Goal: Task Accomplishment & Management: Complete application form

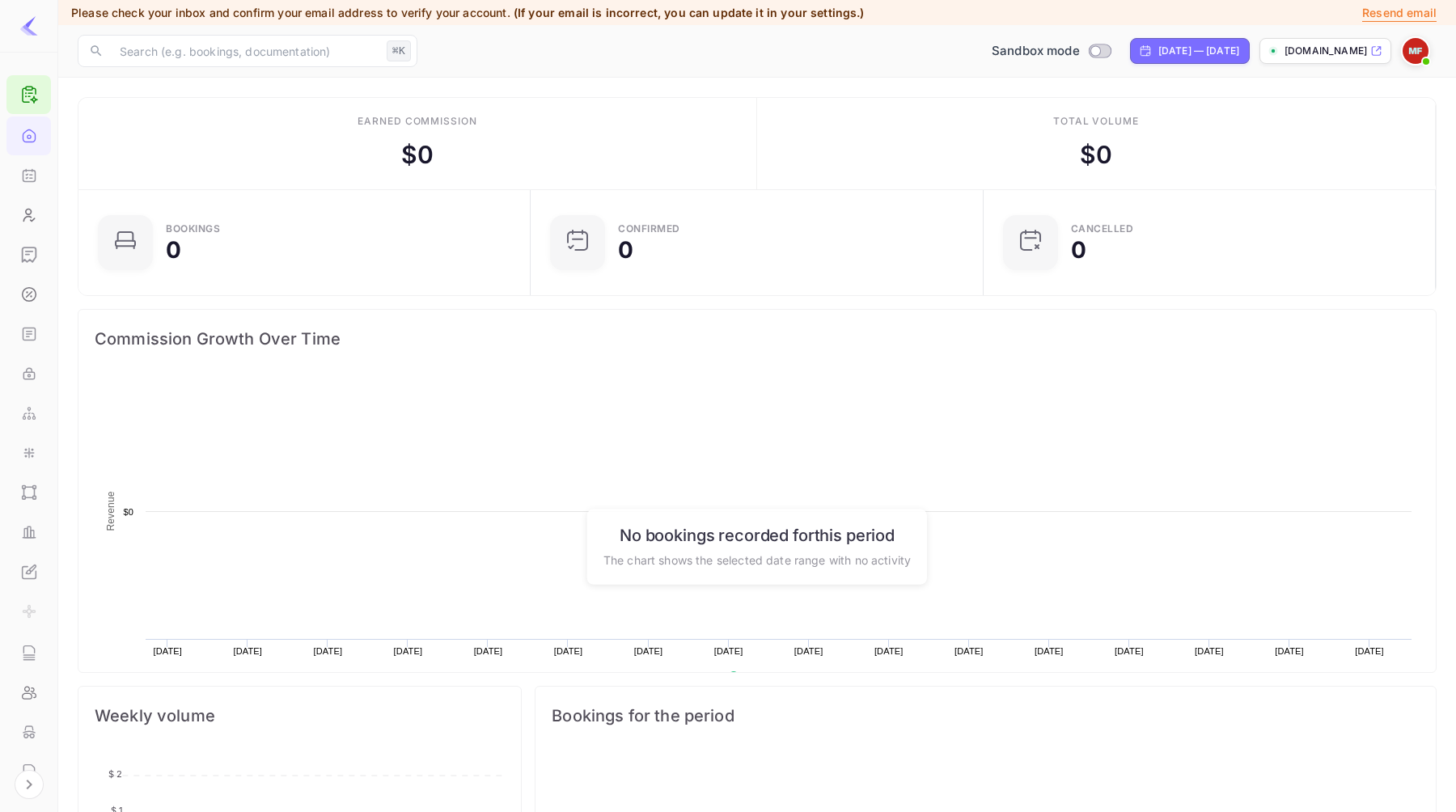
scroll to position [263, 443]
click at [35, 135] on div "Home" at bounding box center [29, 135] width 45 height 39
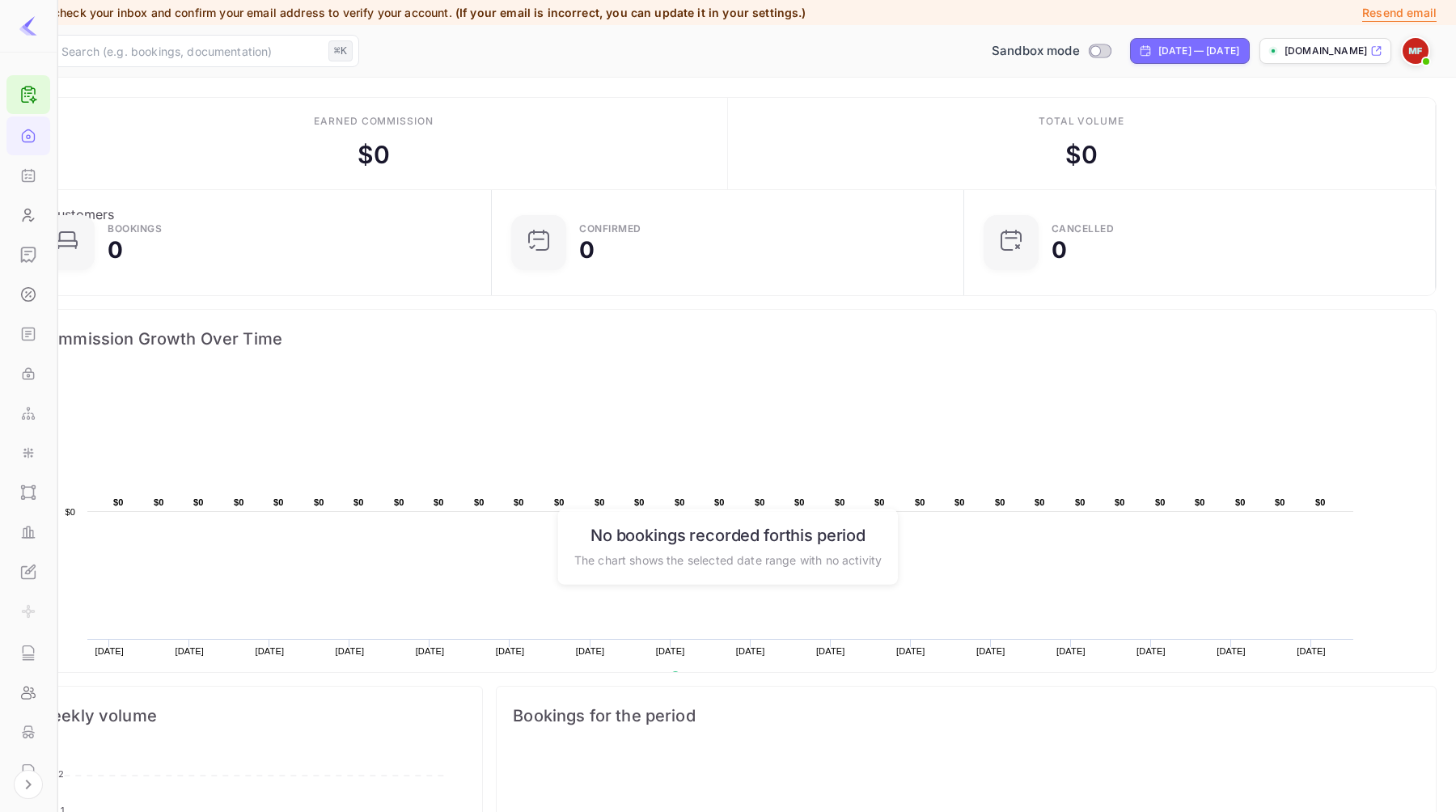
click at [20, 198] on div "Customers" at bounding box center [28, 215] width 44 height 39
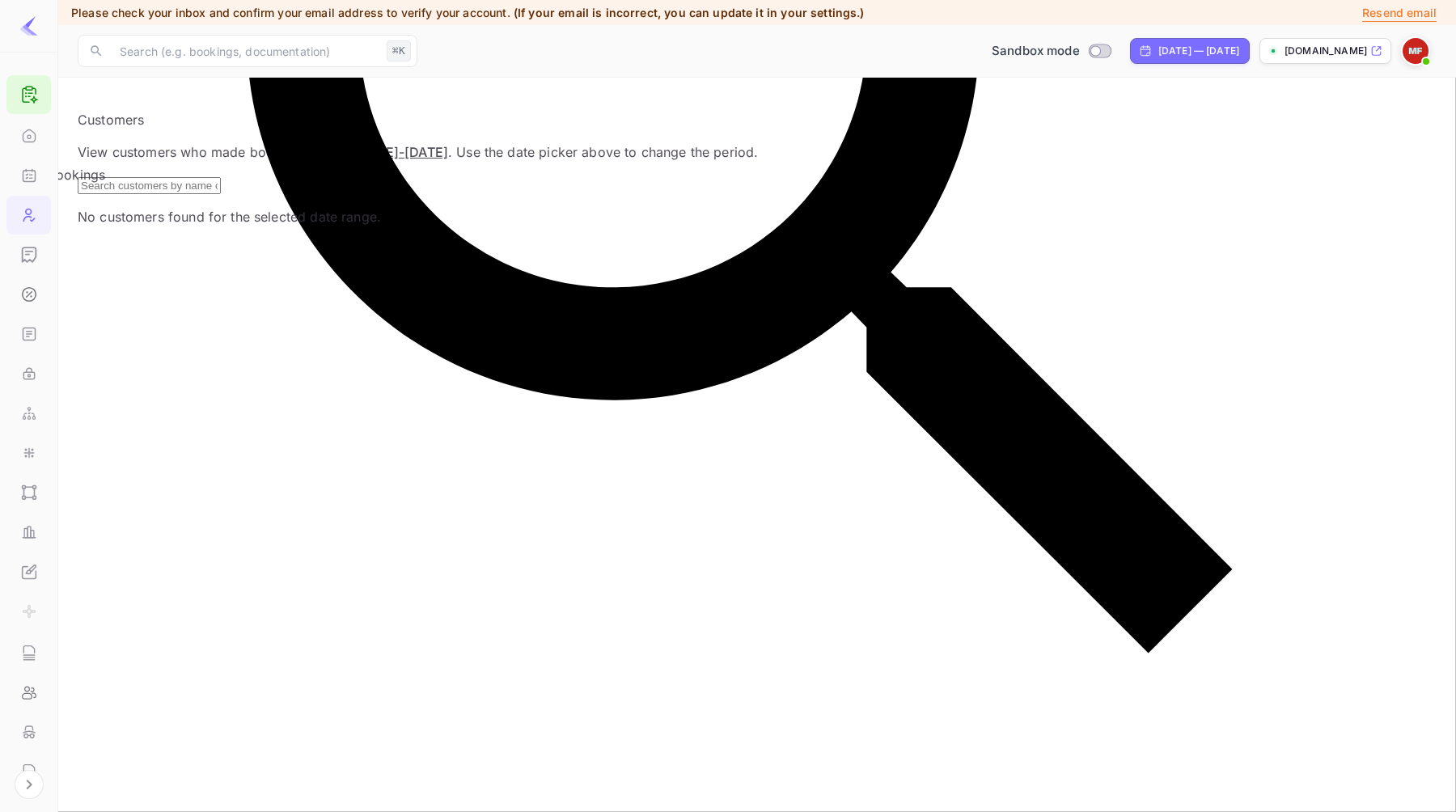
click at [28, 171] on icon "Bookings" at bounding box center [28, 176] width 12 height 11
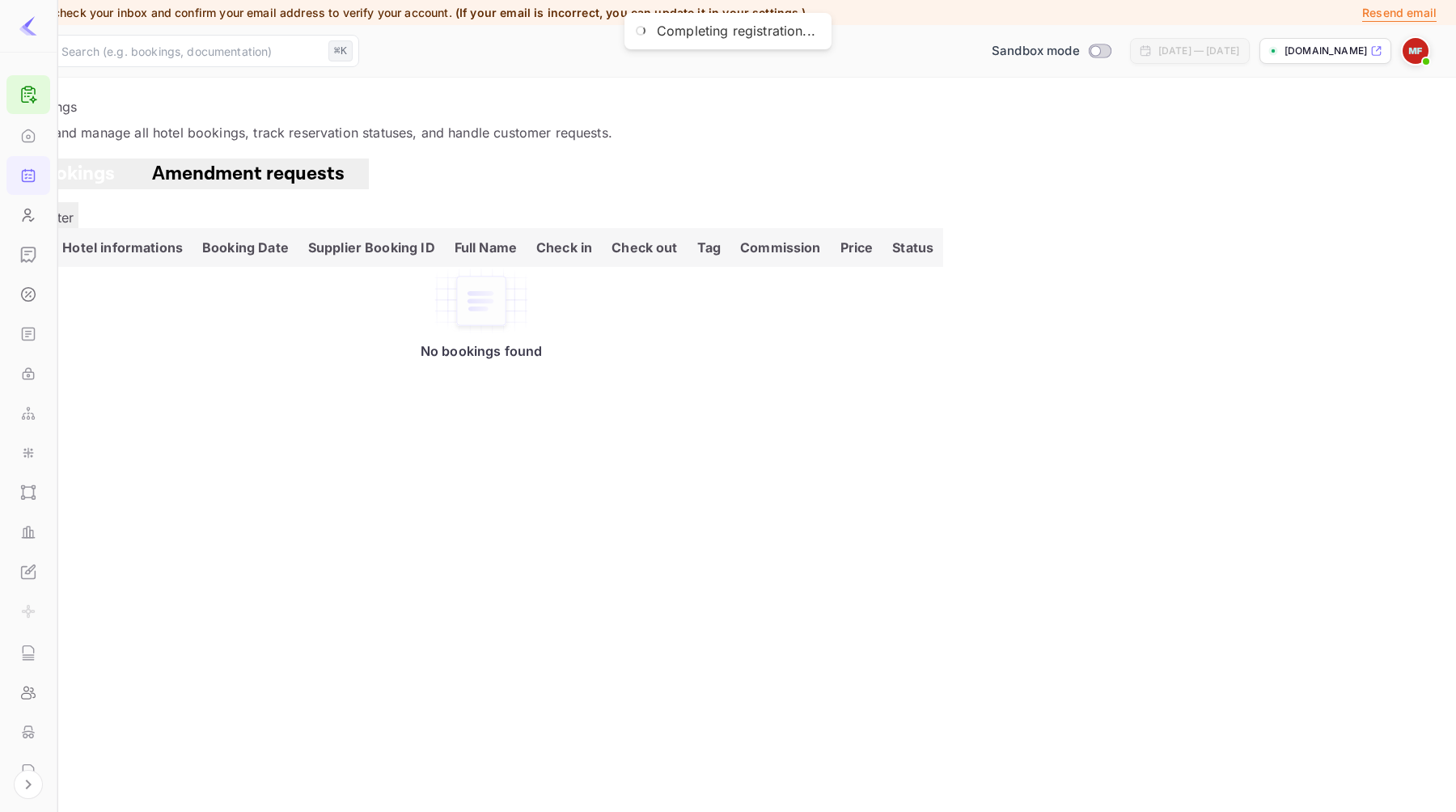
click at [1413, 54] on img at bounding box center [1416, 51] width 26 height 26
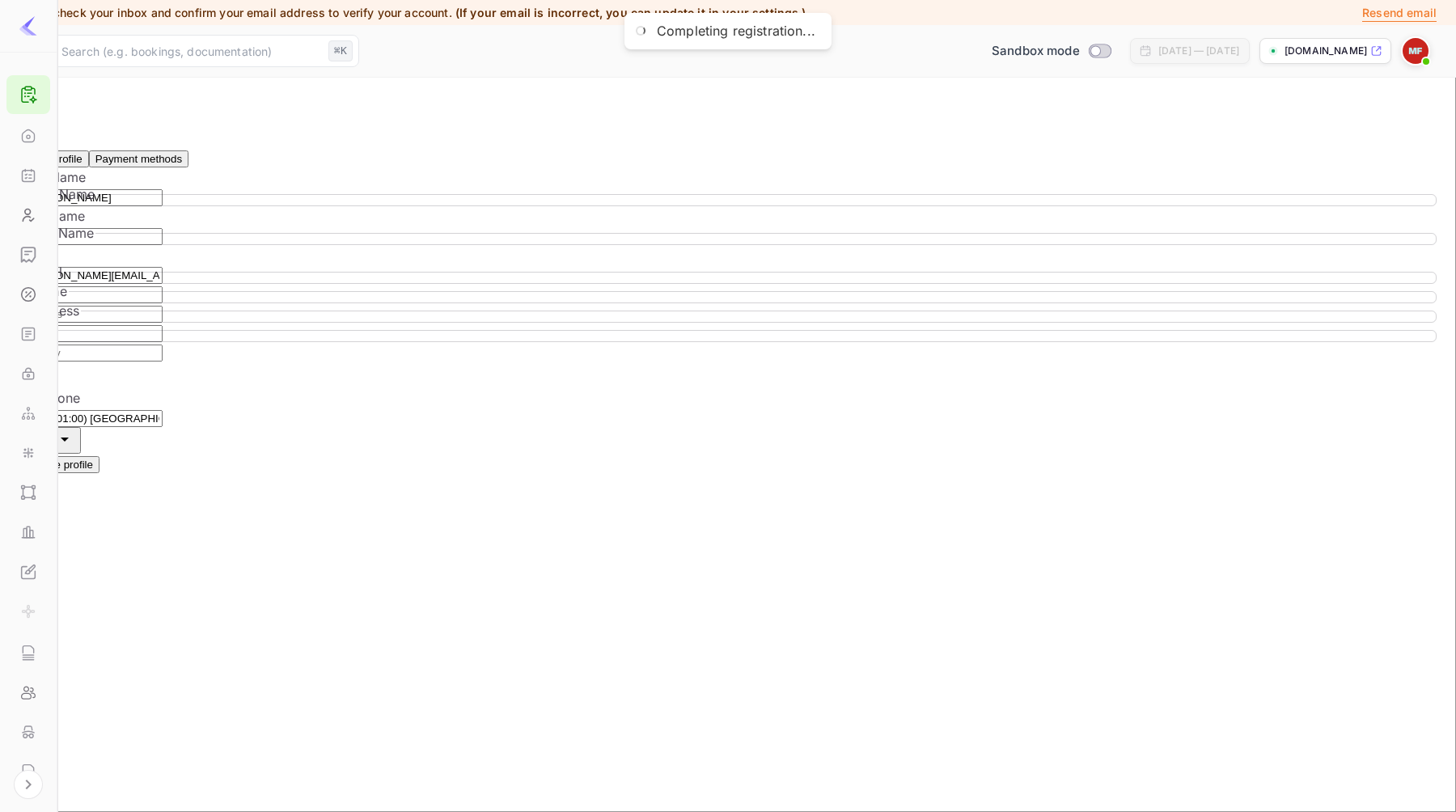
click at [1403, 38] on span at bounding box center [1415, 50] width 29 height 29
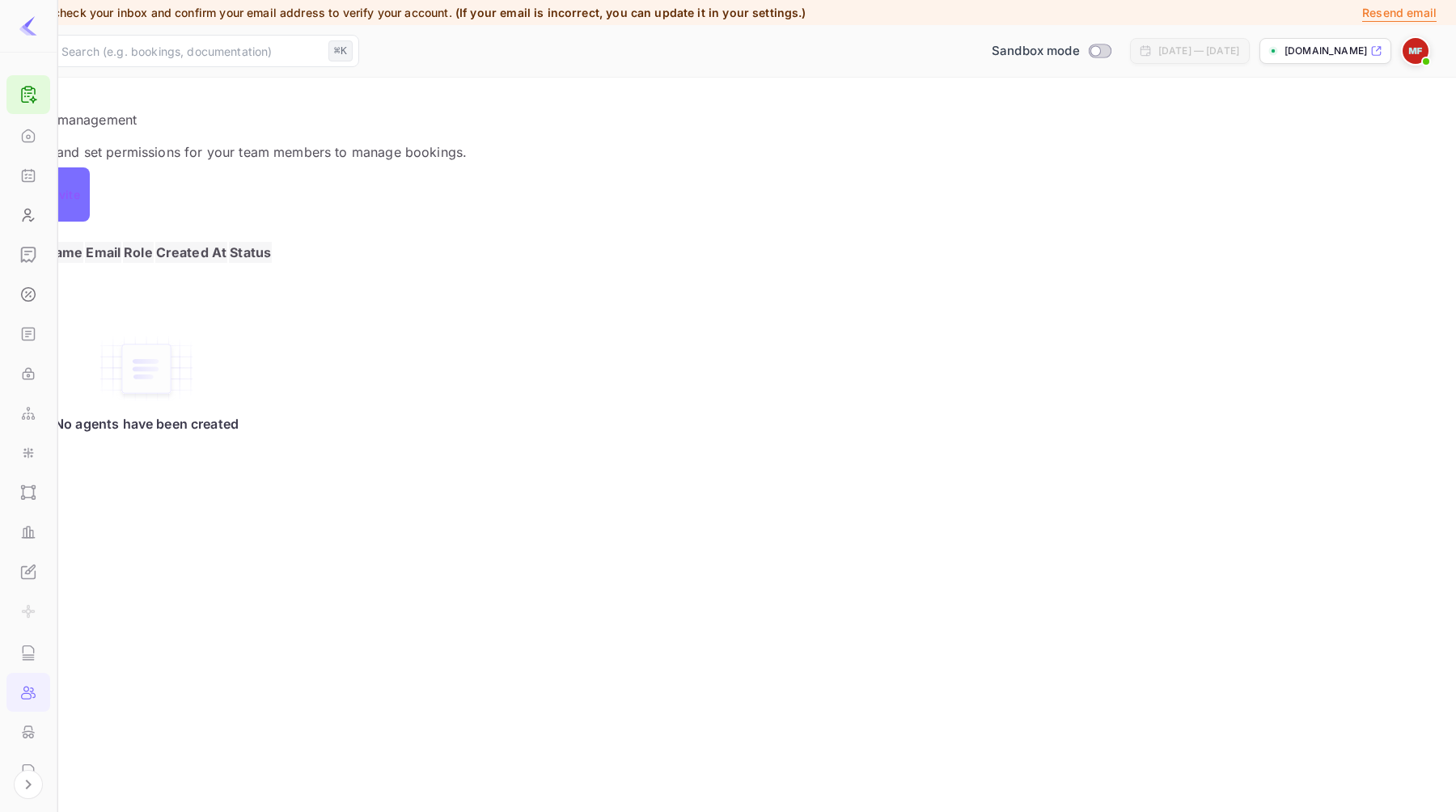
click at [80, 197] on p "Invite" at bounding box center [64, 194] width 32 height 19
radio input "true"
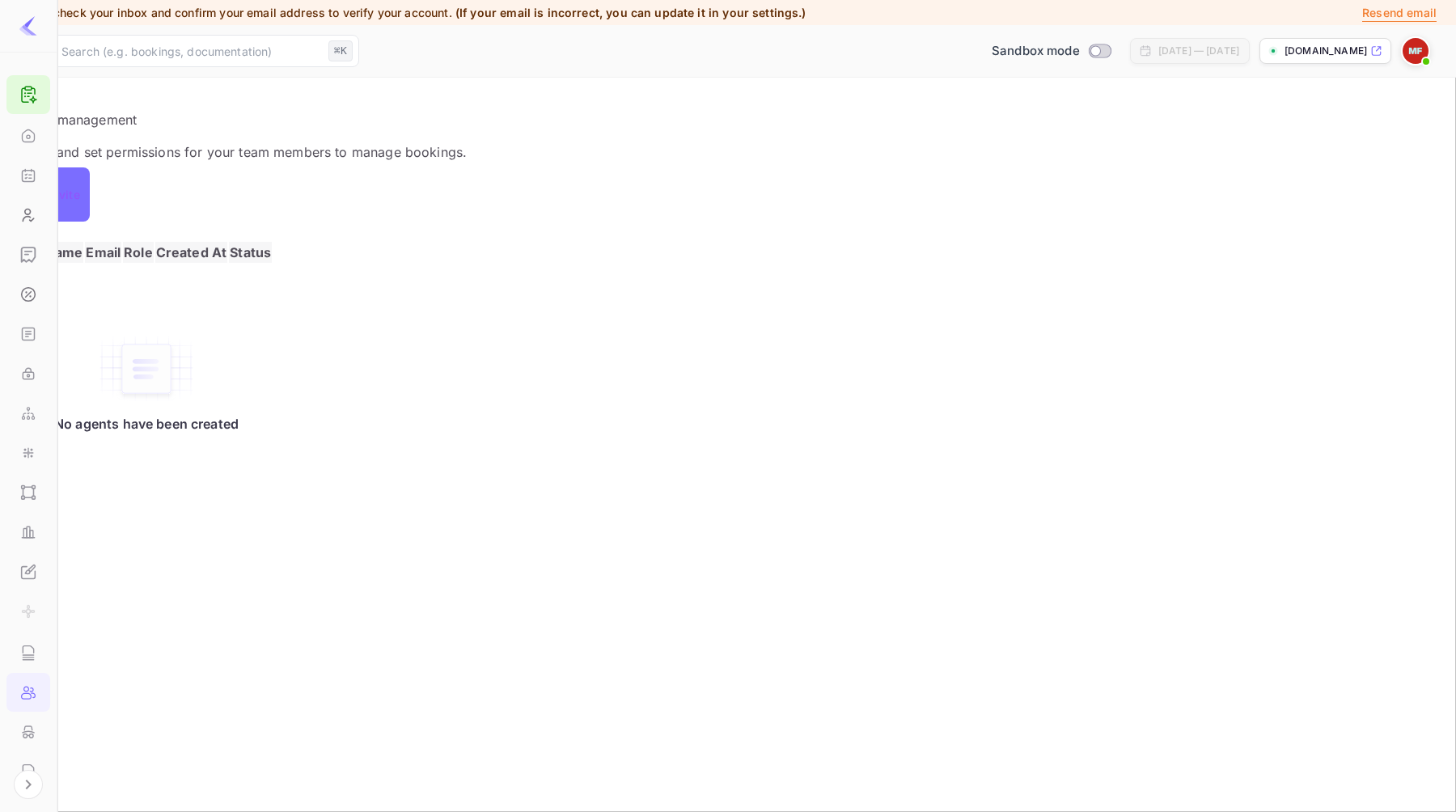
radio input "true"
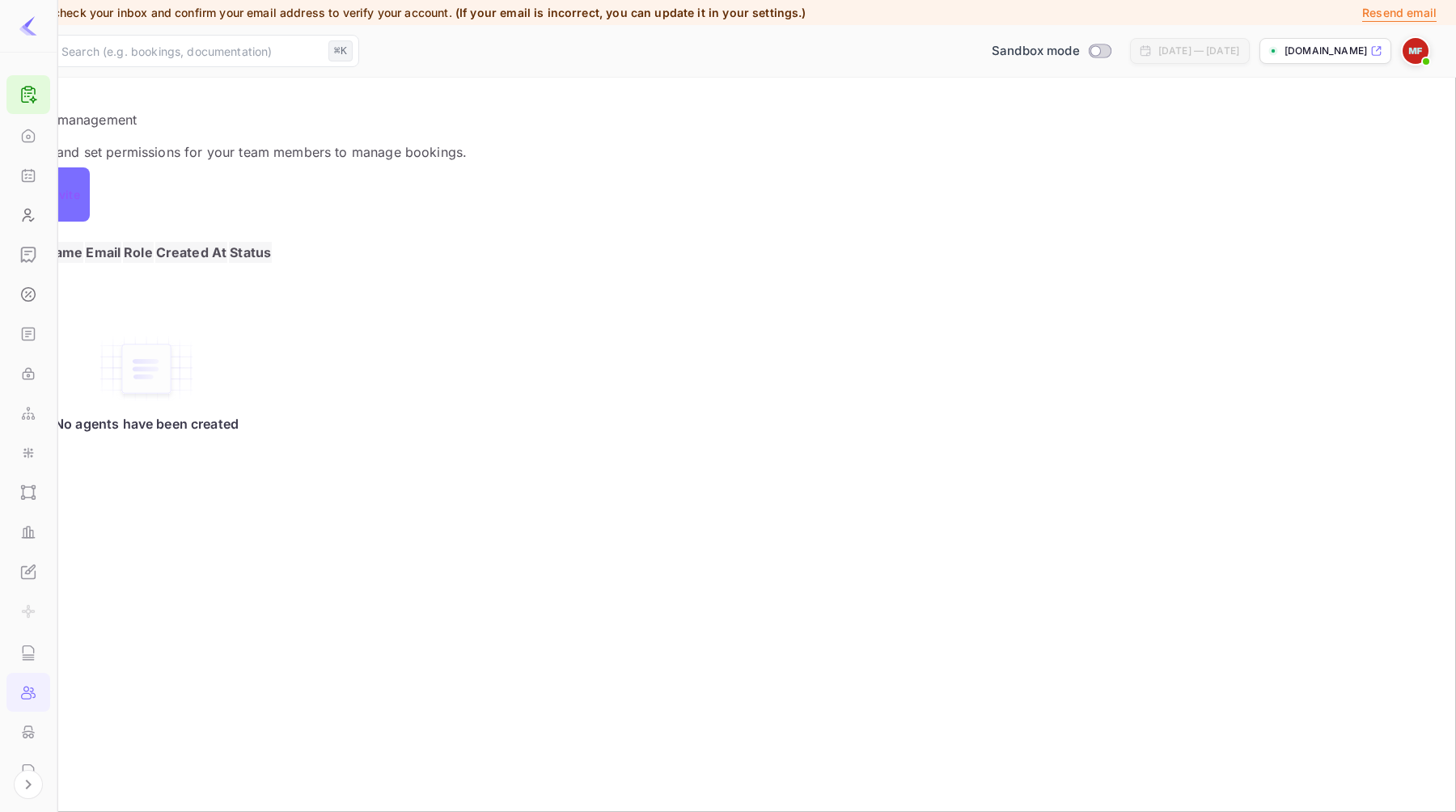
type input "matt.fall@journey.com"
radio input "true"
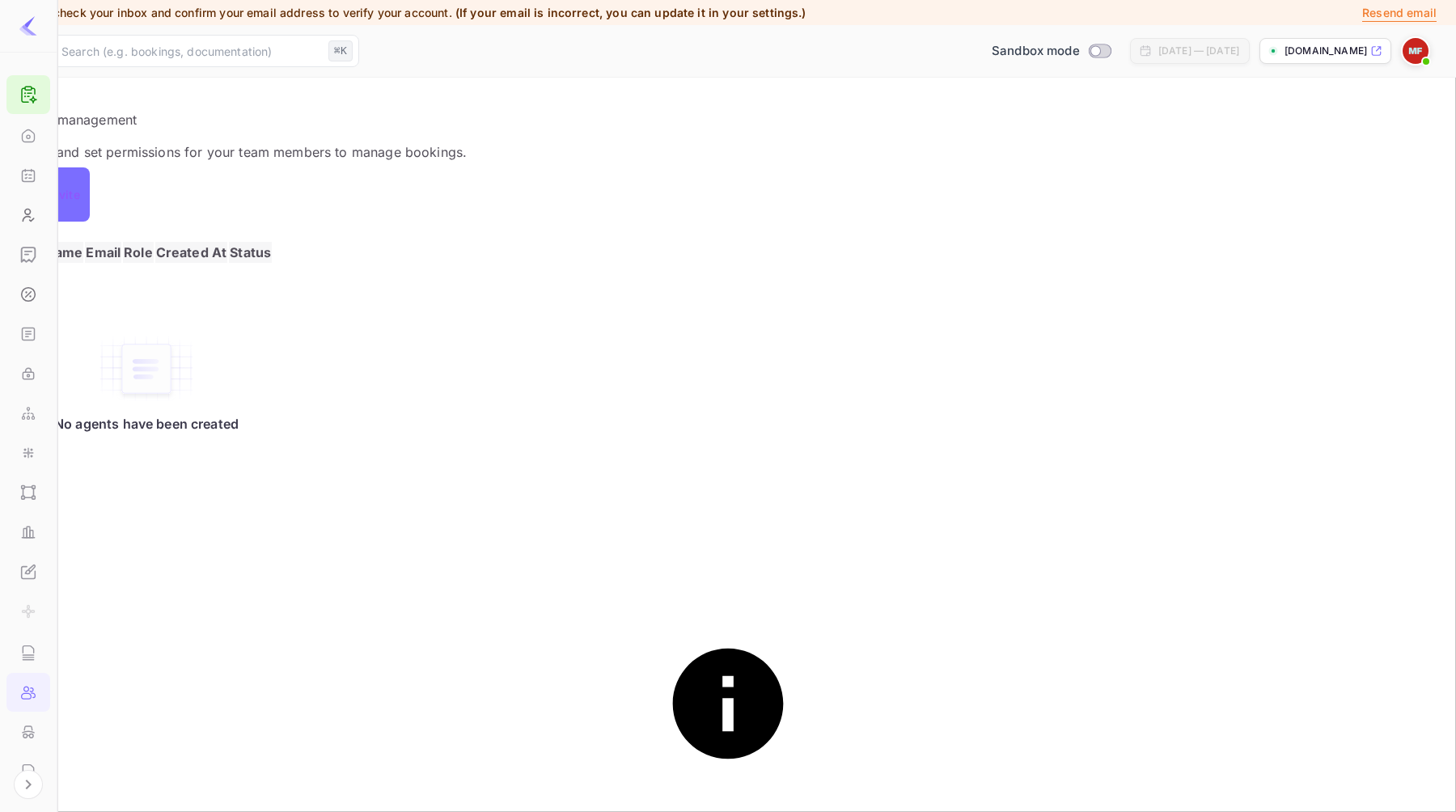
type input "mfall@aiviloweb.com"
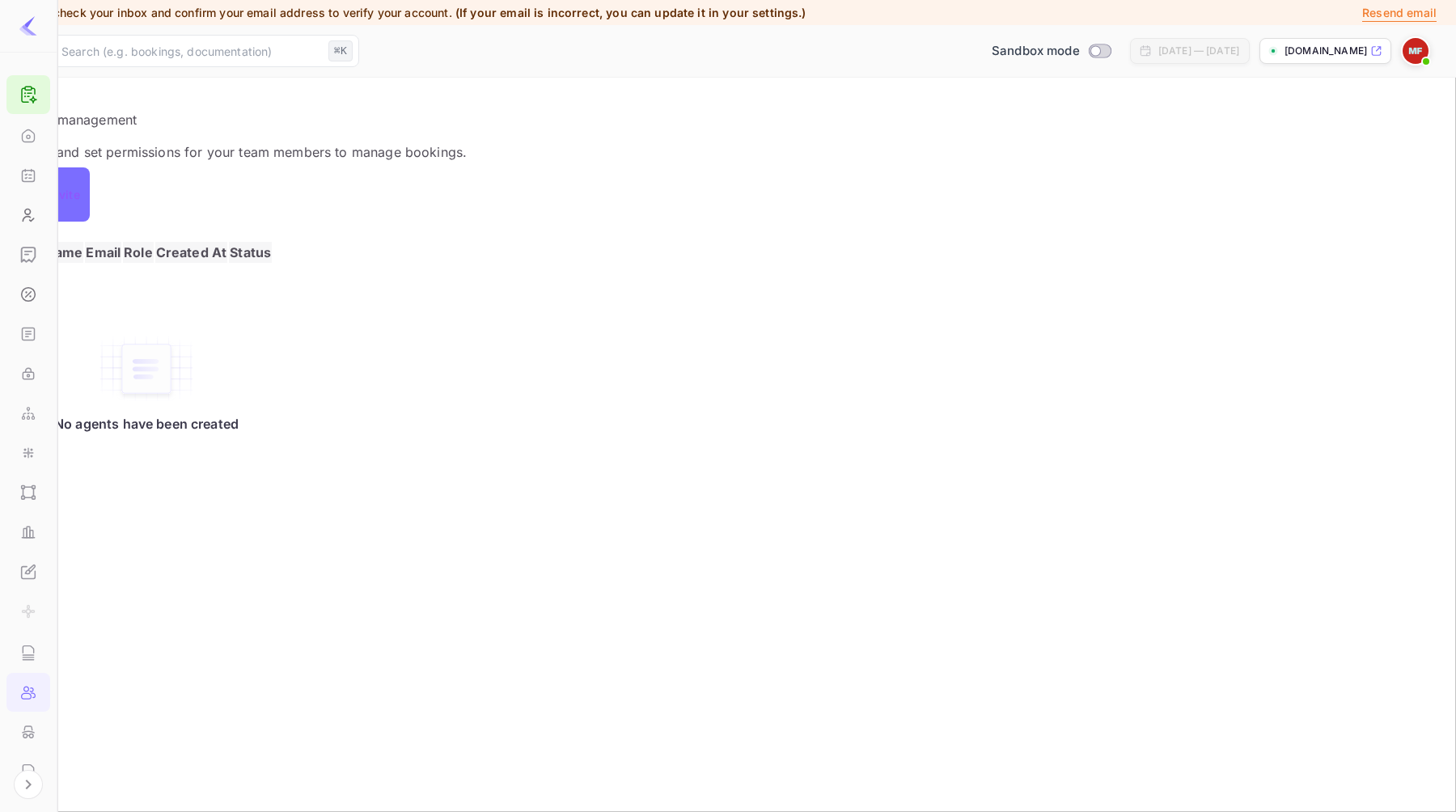
click at [470, 204] on div "Invite" at bounding box center [728, 194] width 1417 height 40
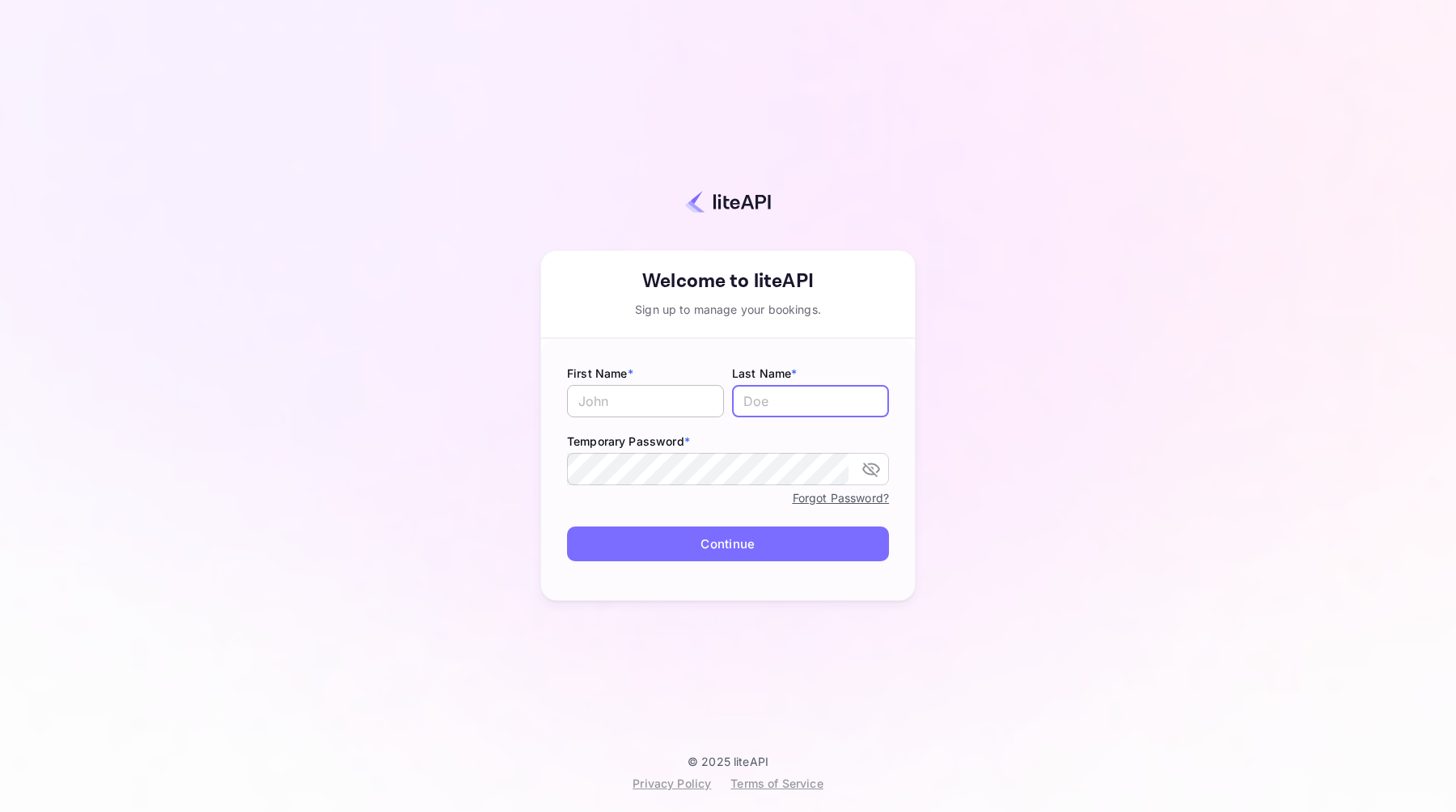
click at [668, 396] on input "text" at bounding box center [645, 401] width 157 height 32
type input "[PERSON_NAME]"
type input "F"
click at [511, 543] on div "Your account has been created successfully, a confirmation link has been sent t…" at bounding box center [728, 390] width 1314 height 728
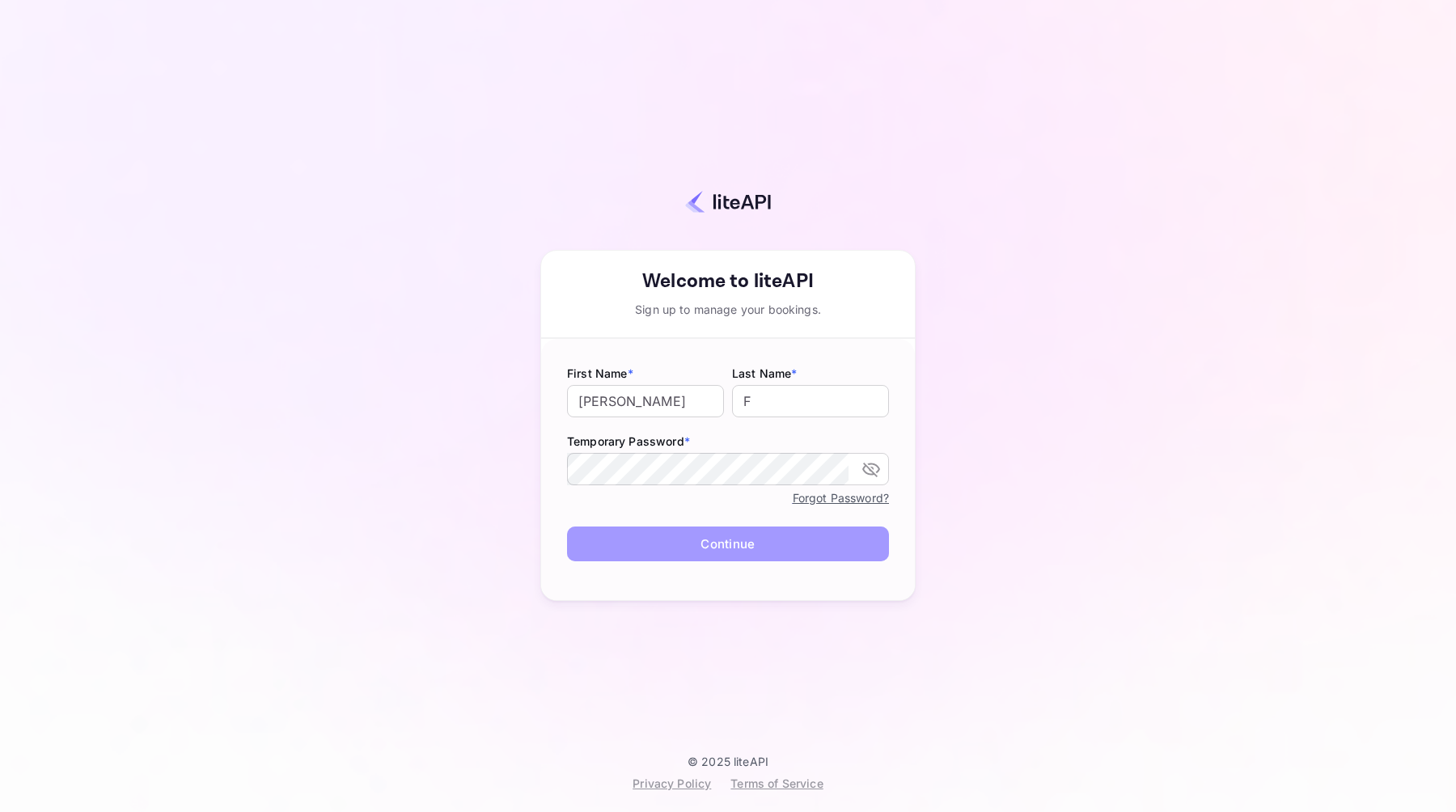
click at [727, 543] on button "Continue" at bounding box center [728, 543] width 322 height 34
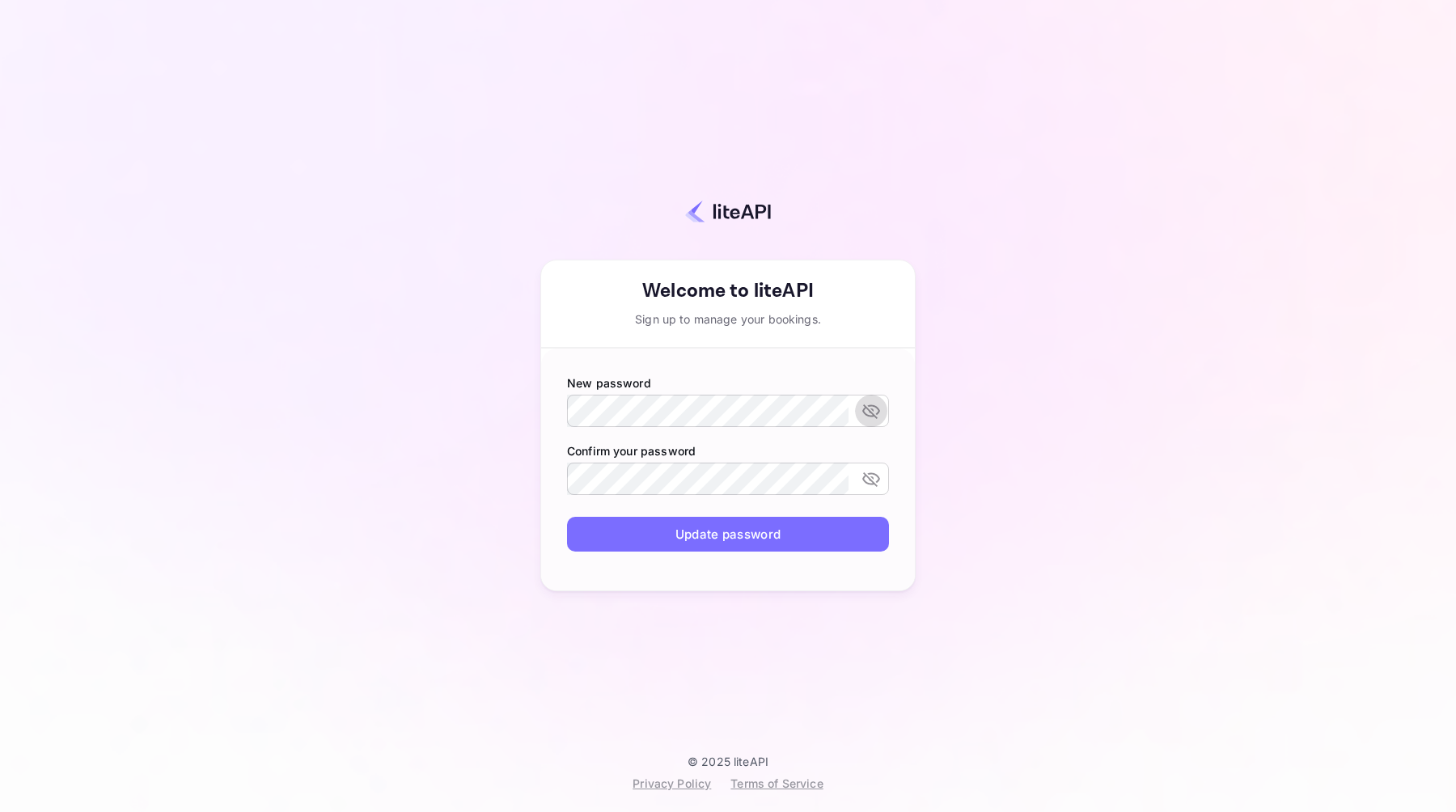
click at [855, 394] on button "toggle password visibility" at bounding box center [871, 410] width 32 height 32
click button "Update password" at bounding box center [728, 534] width 322 height 34
